Goal: Transaction & Acquisition: Subscribe to service/newsletter

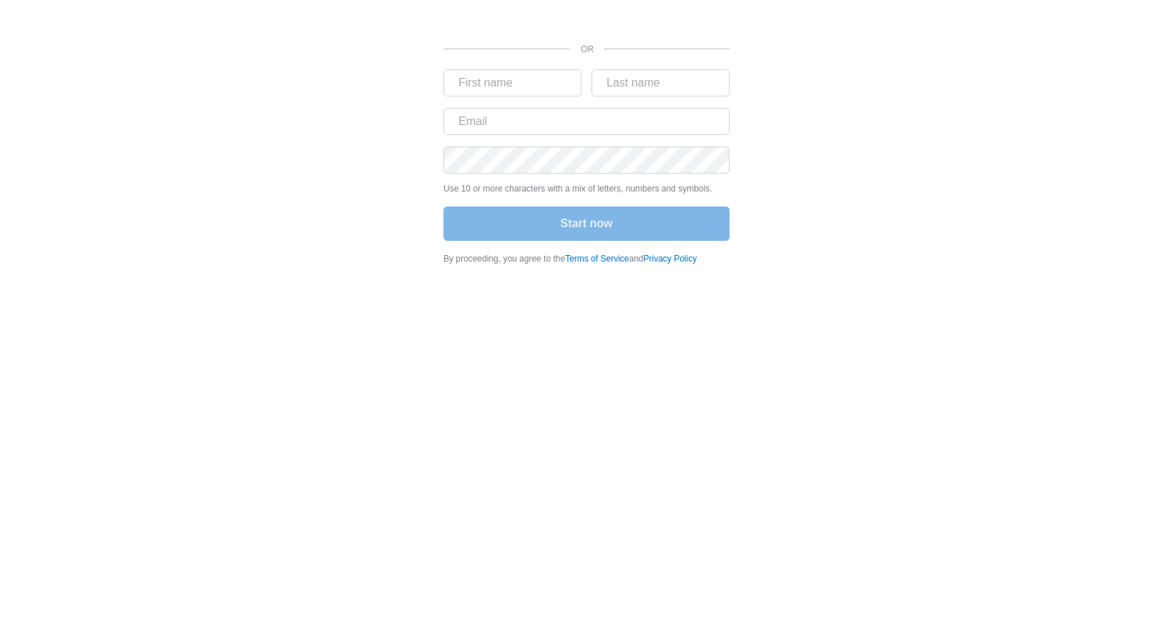
drag, startPoint x: 348, startPoint y: 95, endPoint x: 398, endPoint y: 41, distance: 73.4
click at [348, 95] on div "OR Use 10 or more characters with a mix of letters, numbers and symbols. Start …" at bounding box center [586, 137] width 858 height 274
